Goal: Task Accomplishment & Management: Complete application form

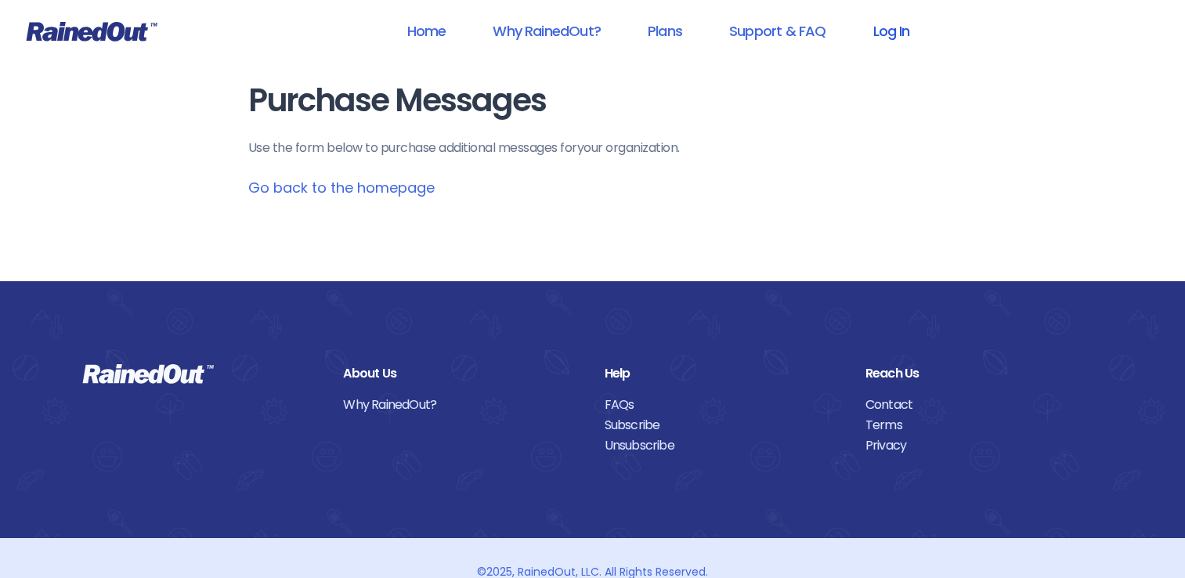
click at [886, 33] on link "Log In" at bounding box center [891, 30] width 78 height 35
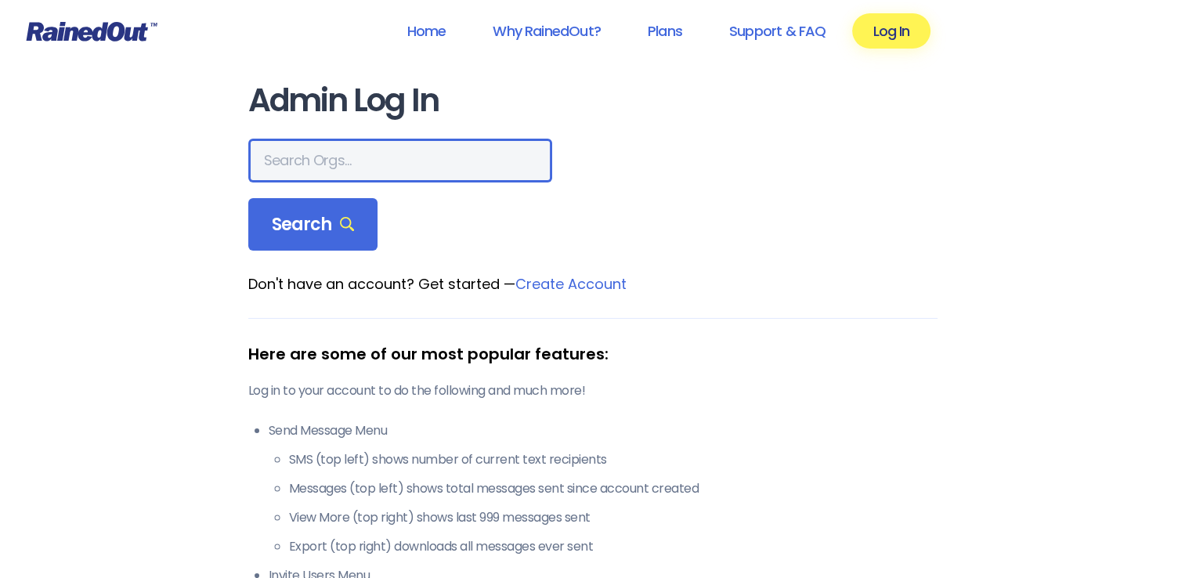
click at [316, 169] on input "text" at bounding box center [400, 161] width 304 height 44
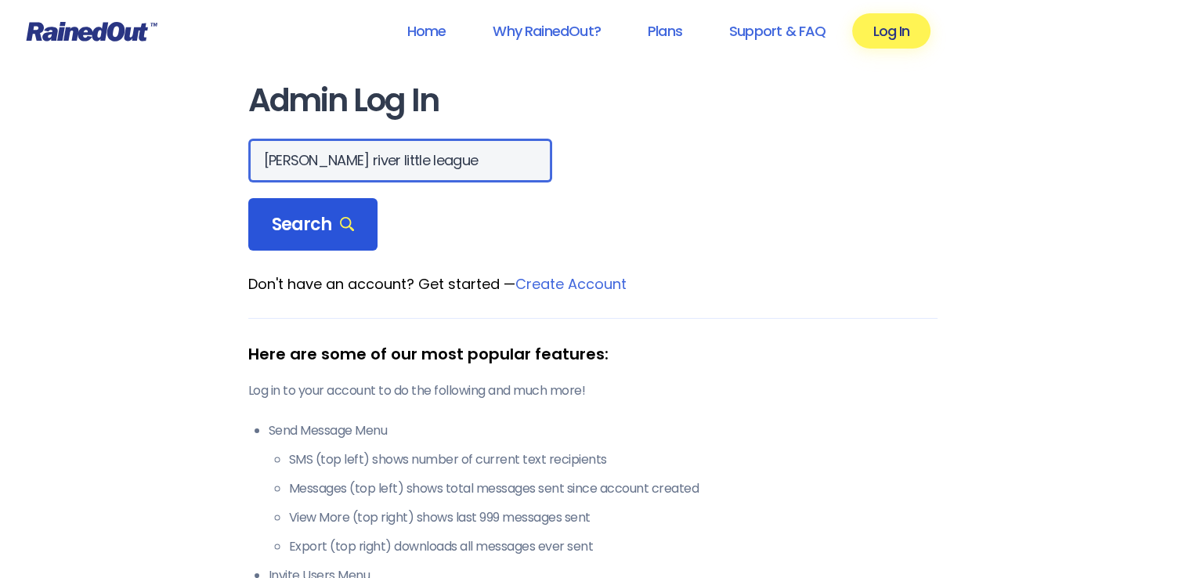
type input "[PERSON_NAME] river little league"
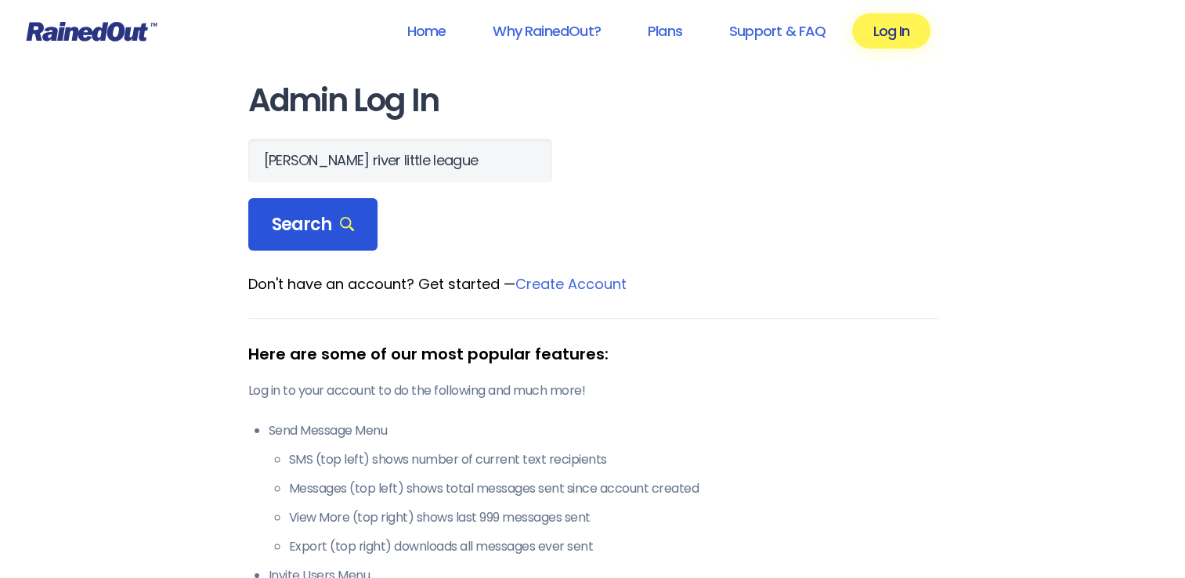
click at [312, 227] on span "Search" at bounding box center [313, 225] width 83 height 22
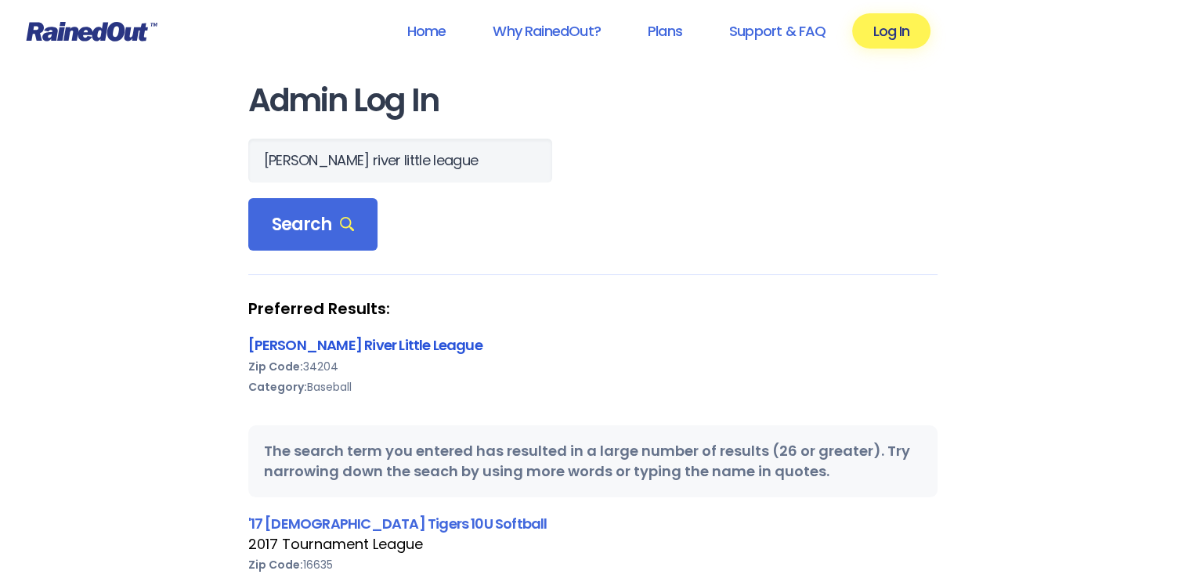
click at [349, 343] on link "[PERSON_NAME] River Little League" at bounding box center [365, 345] width 234 height 20
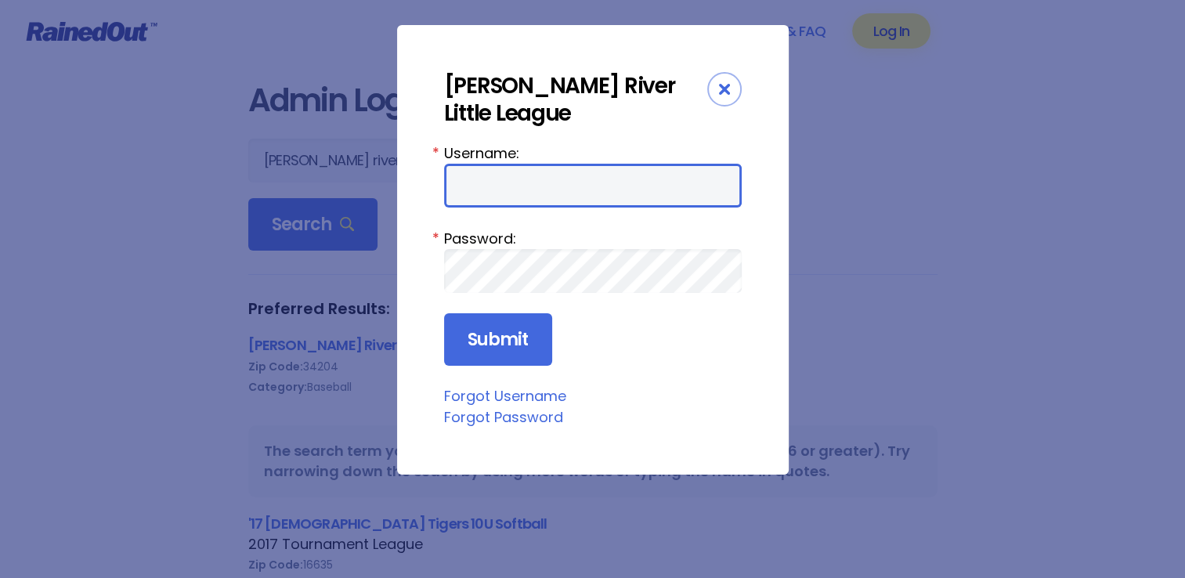
click at [509, 164] on input "Username:" at bounding box center [593, 186] width 298 height 44
type input "[EMAIL_ADDRESS][DOMAIN_NAME]"
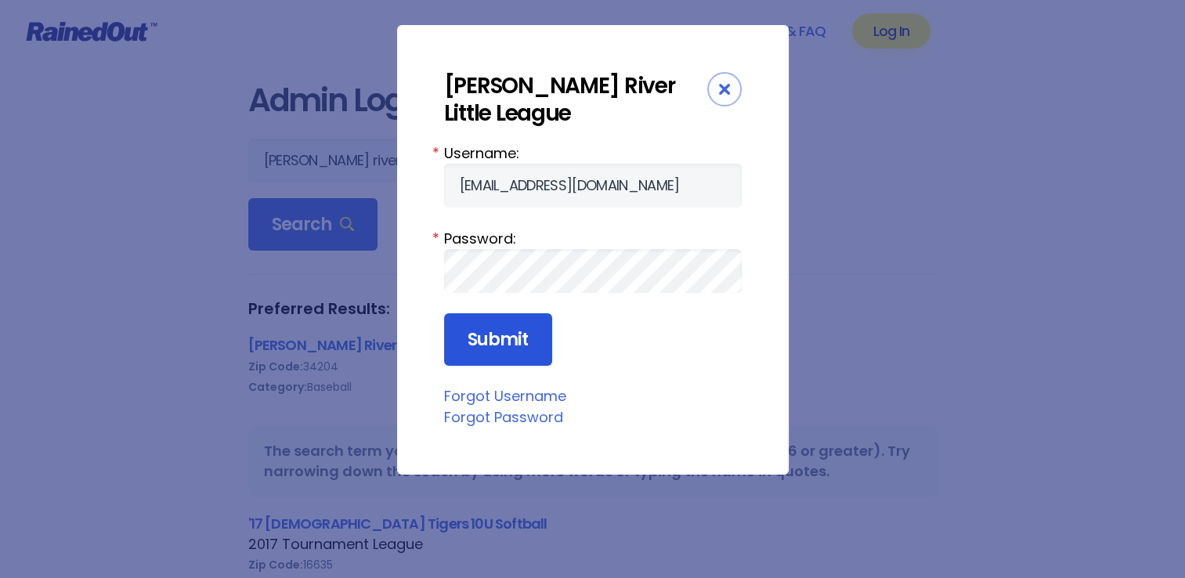
click at [512, 313] on input "Submit" at bounding box center [498, 339] width 108 height 53
